Goal: Task Accomplishment & Management: Use online tool/utility

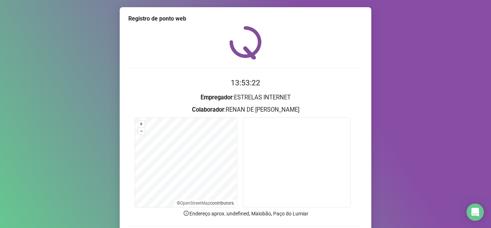
scroll to position [53, 0]
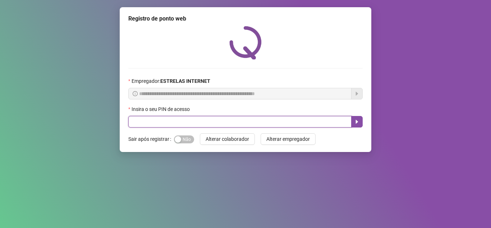
click at [194, 123] on input "text" at bounding box center [239, 122] width 223 height 12
type input "*****"
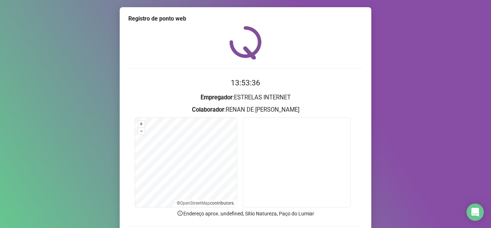
scroll to position [36, 0]
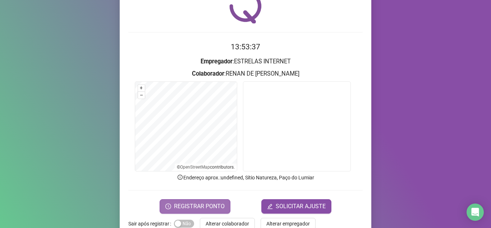
click at [182, 205] on span "REGISTRAR PONTO" at bounding box center [199, 206] width 51 height 9
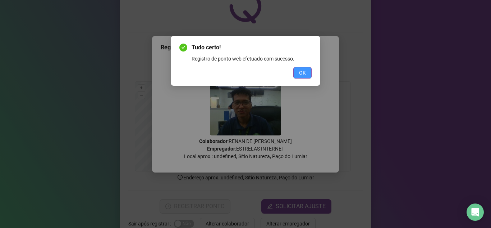
click at [299, 68] on button "OK" at bounding box center [302, 73] width 18 height 12
